Goal: Task Accomplishment & Management: Complete application form

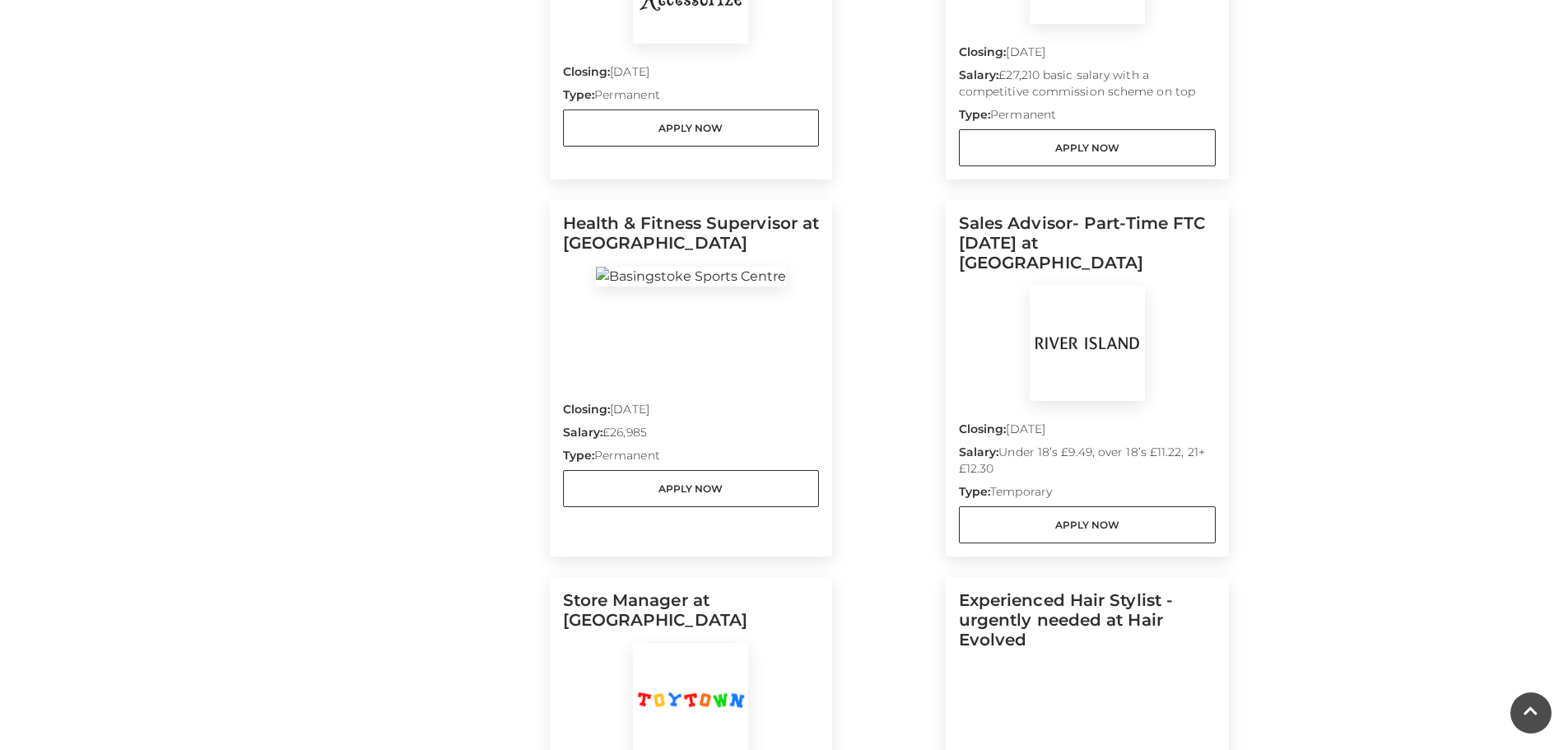
scroll to position [1070, 0]
click at [1062, 507] on link "Apply Now" at bounding box center [1087, 526] width 256 height 37
click at [1088, 293] on img at bounding box center [1087, 344] width 115 height 115
click at [1062, 507] on link "Apply Now" at bounding box center [1087, 526] width 256 height 37
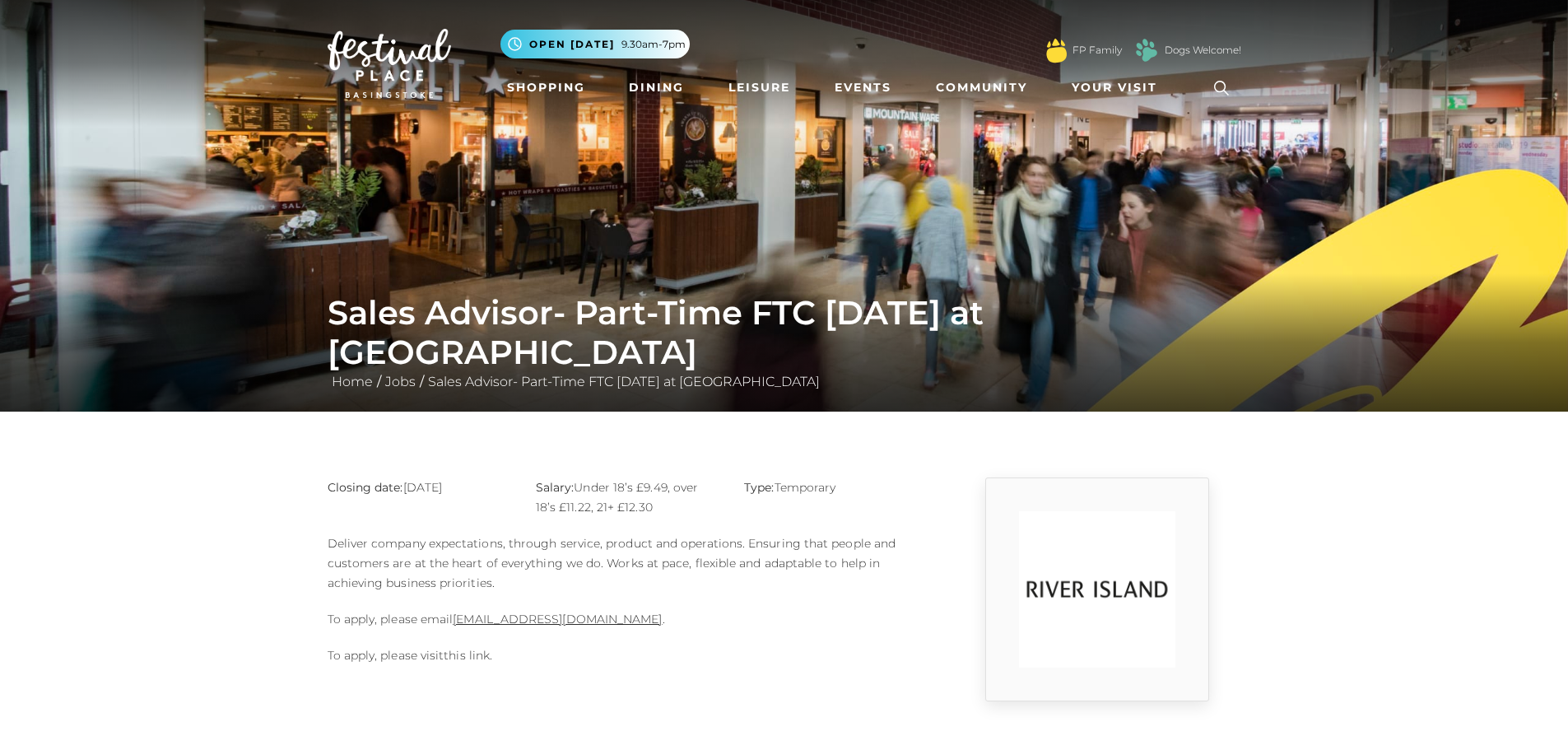
click at [464, 657] on link "this link" at bounding box center [467, 656] width 46 height 15
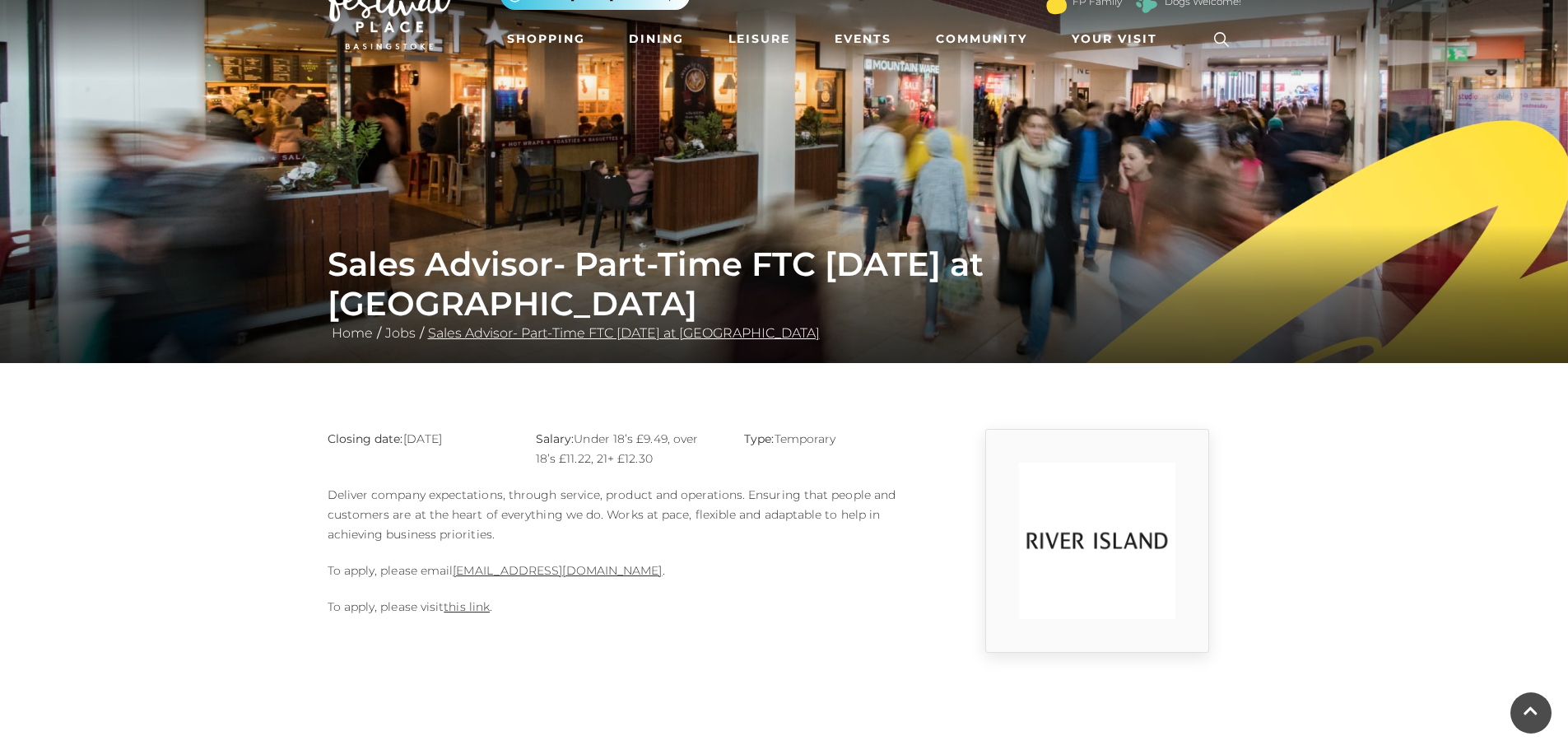
scroll to position [29, 0]
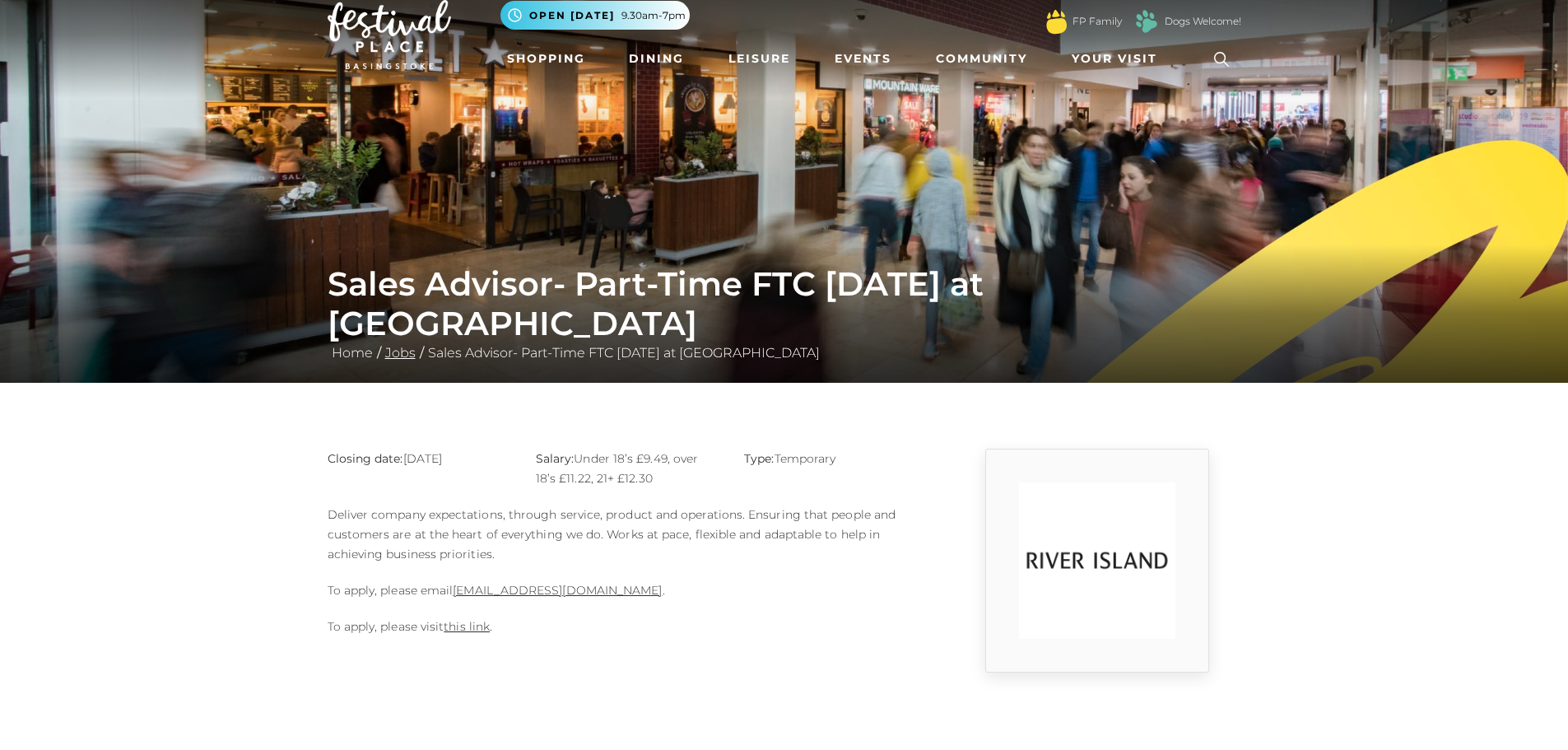
click at [396, 355] on link "Jobs" at bounding box center [401, 353] width 39 height 16
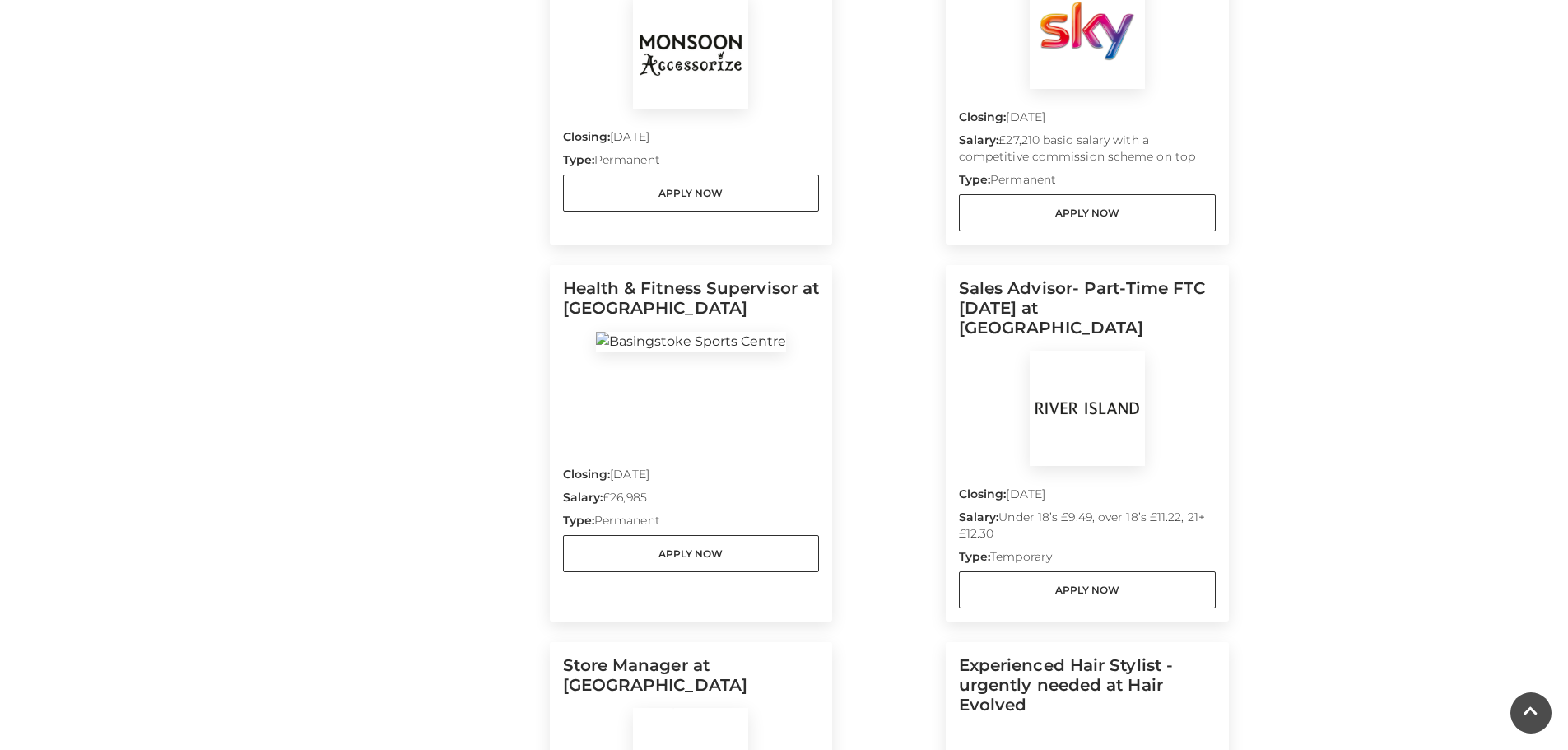
scroll to position [906, 0]
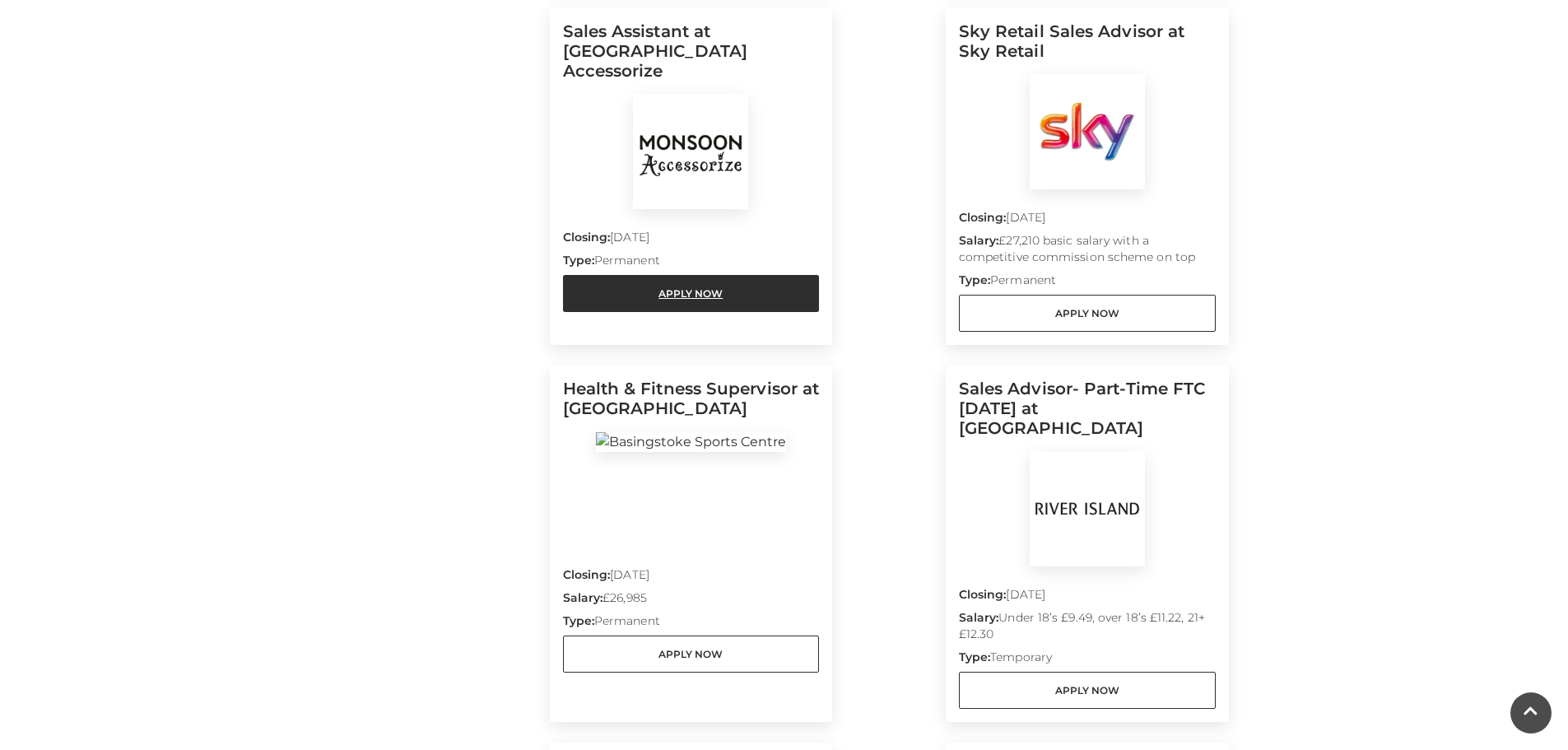
click at [755, 275] on link "Apply Now" at bounding box center [691, 294] width 256 height 37
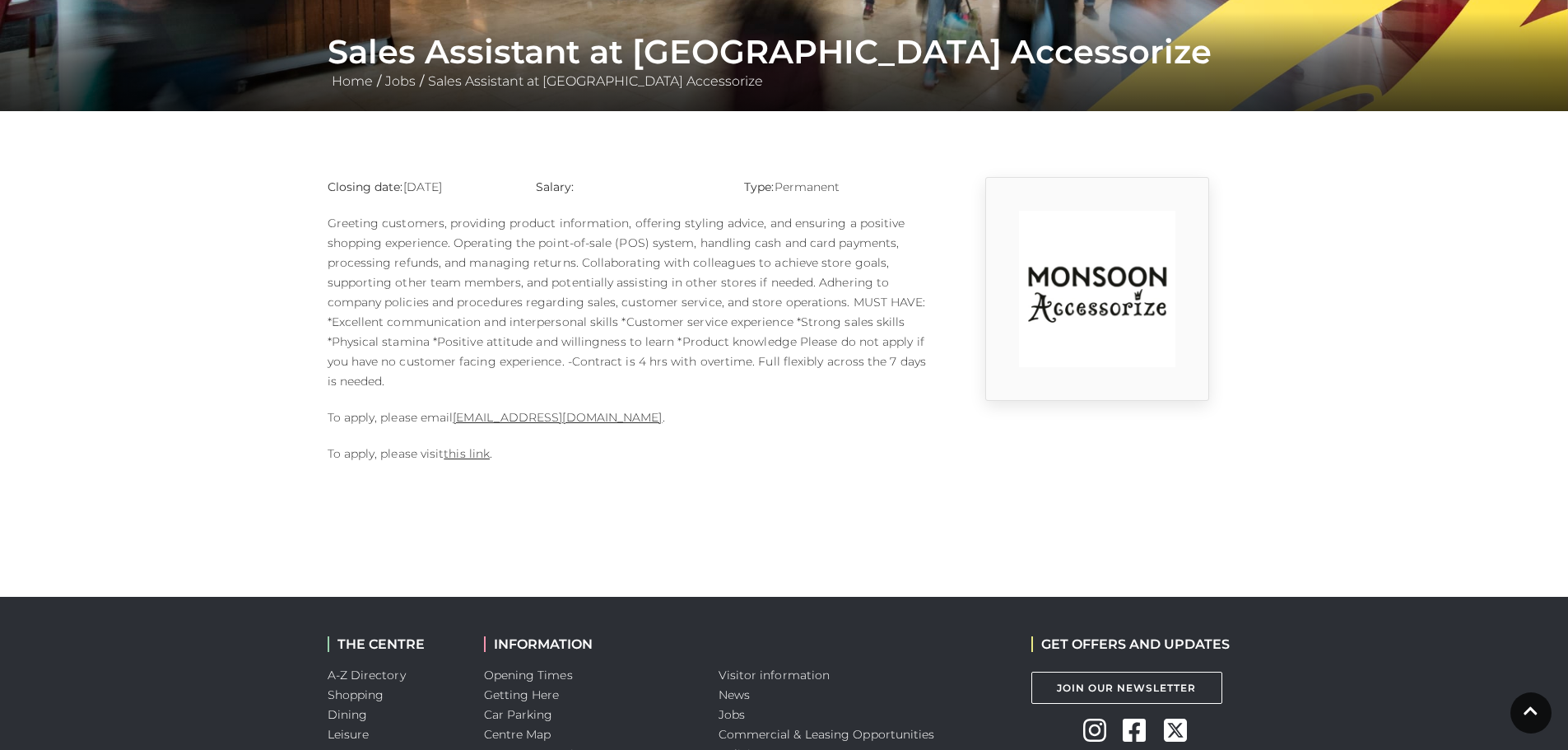
scroll to position [330, 0]
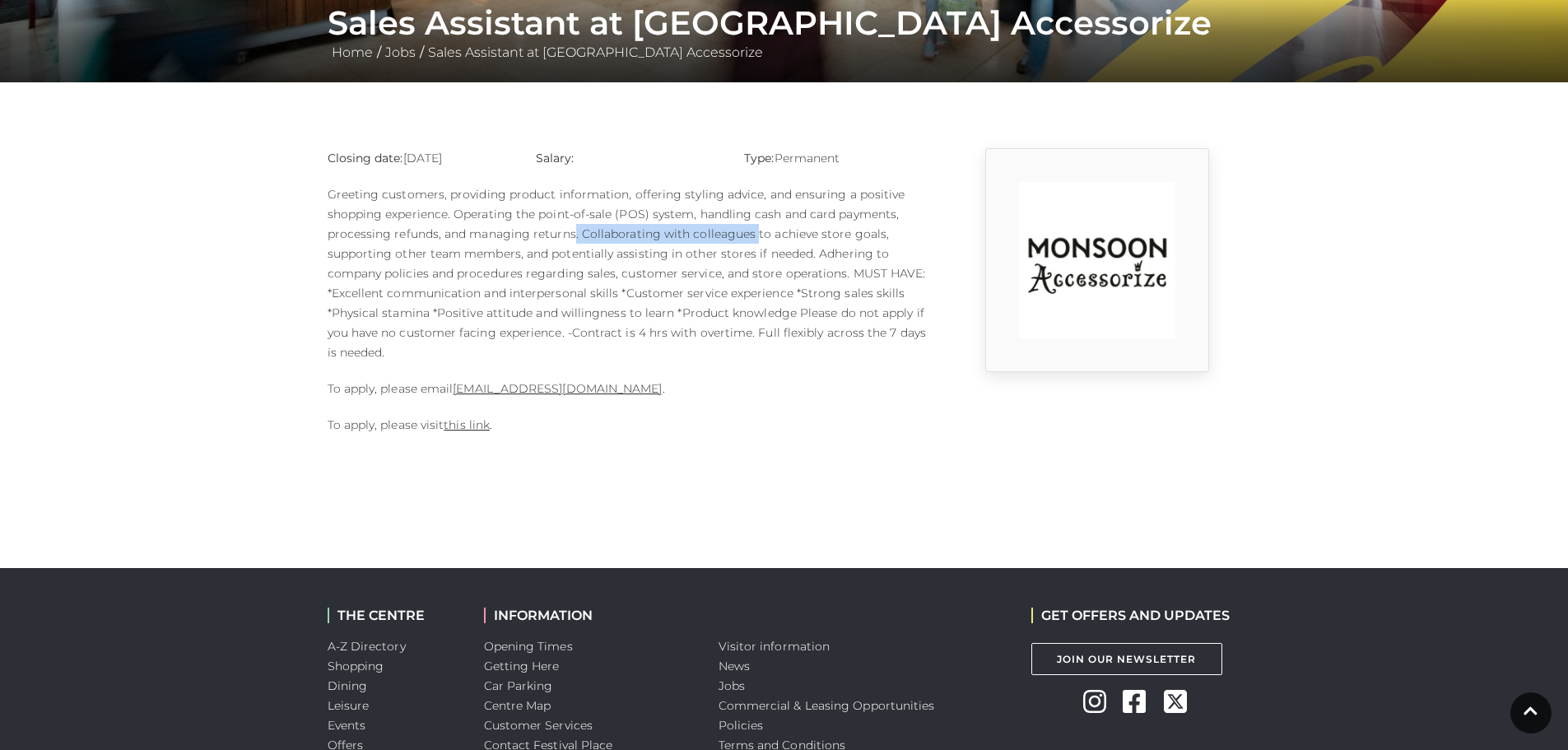
drag, startPoint x: 573, startPoint y: 231, endPoint x: 753, endPoint y: 241, distance: 180.3
click at [753, 241] on p "Greeting customers, providing product information, offering styling advice, and…" at bounding box center [628, 273] width 601 height 178
